Goal: Information Seeking & Learning: Learn about a topic

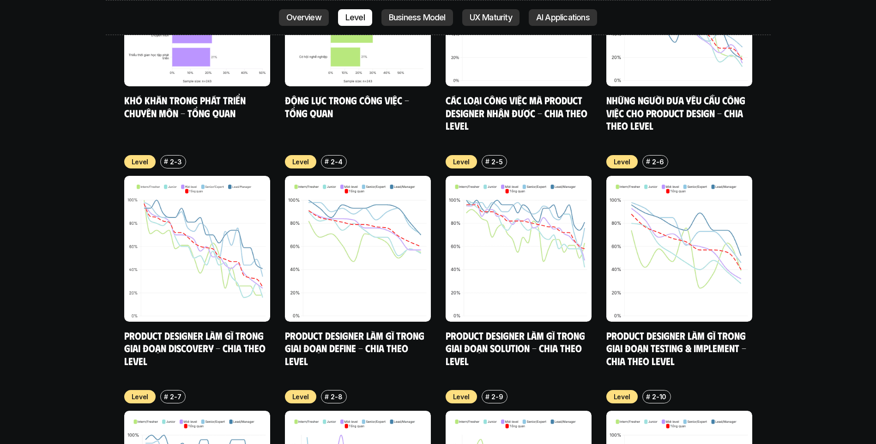
scroll to position [3601, 0]
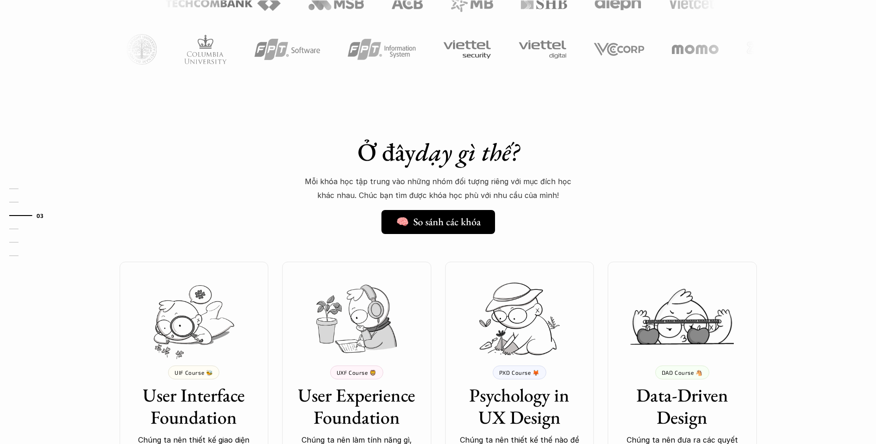
scroll to position [785, 0]
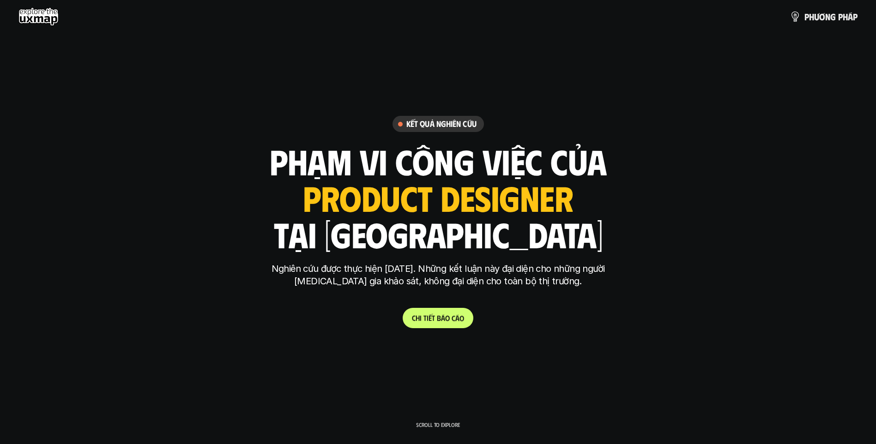
click at [422, 319] on p "C h i t i ế t b á o c á o" at bounding box center [438, 317] width 52 height 9
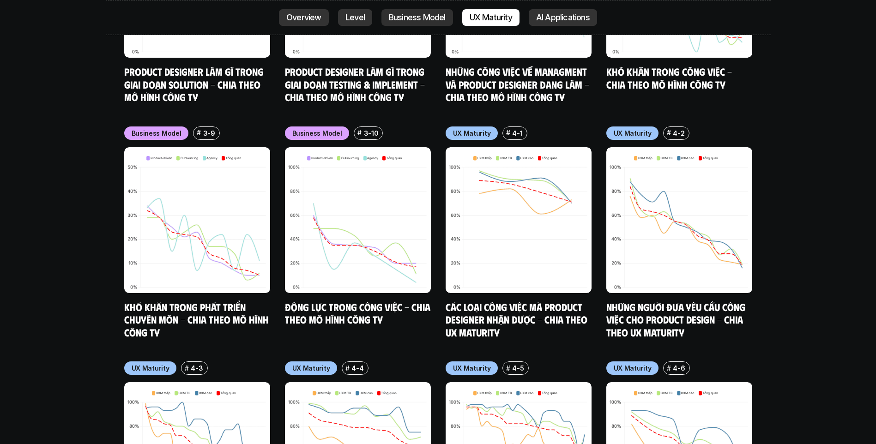
scroll to position [4524, 0]
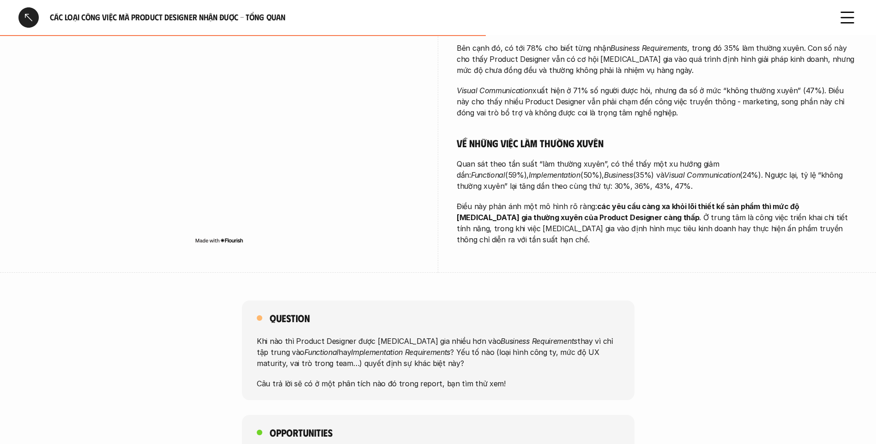
scroll to position [600, 0]
